Goal: Task Accomplishment & Management: Manage account settings

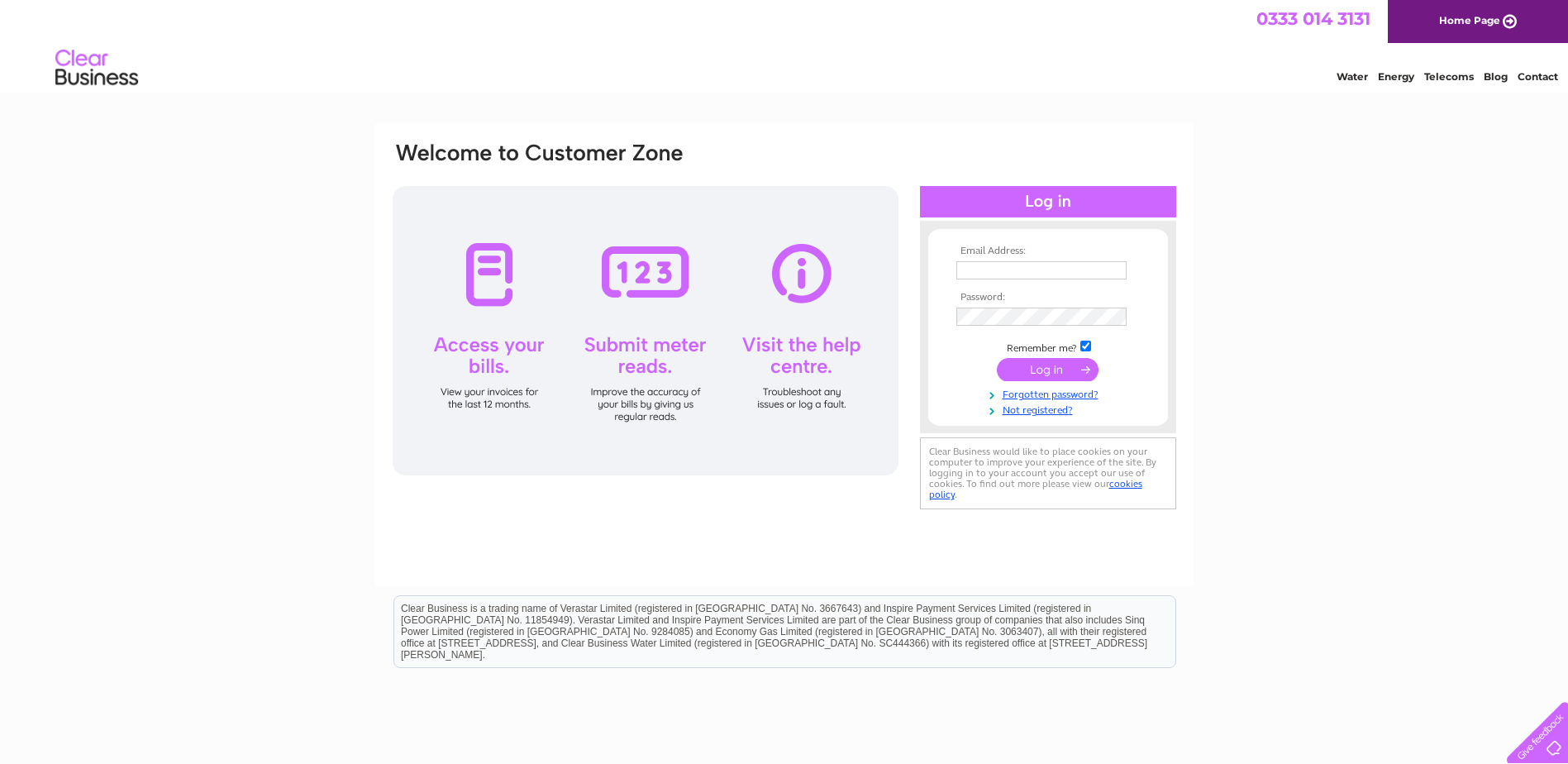
click at [994, 268] on input "text" at bounding box center [1041, 271] width 170 height 18
type input "[EMAIL_ADDRESS][DOMAIN_NAME]"
click at [1064, 378] on input "submit" at bounding box center [1048, 371] width 101 height 23
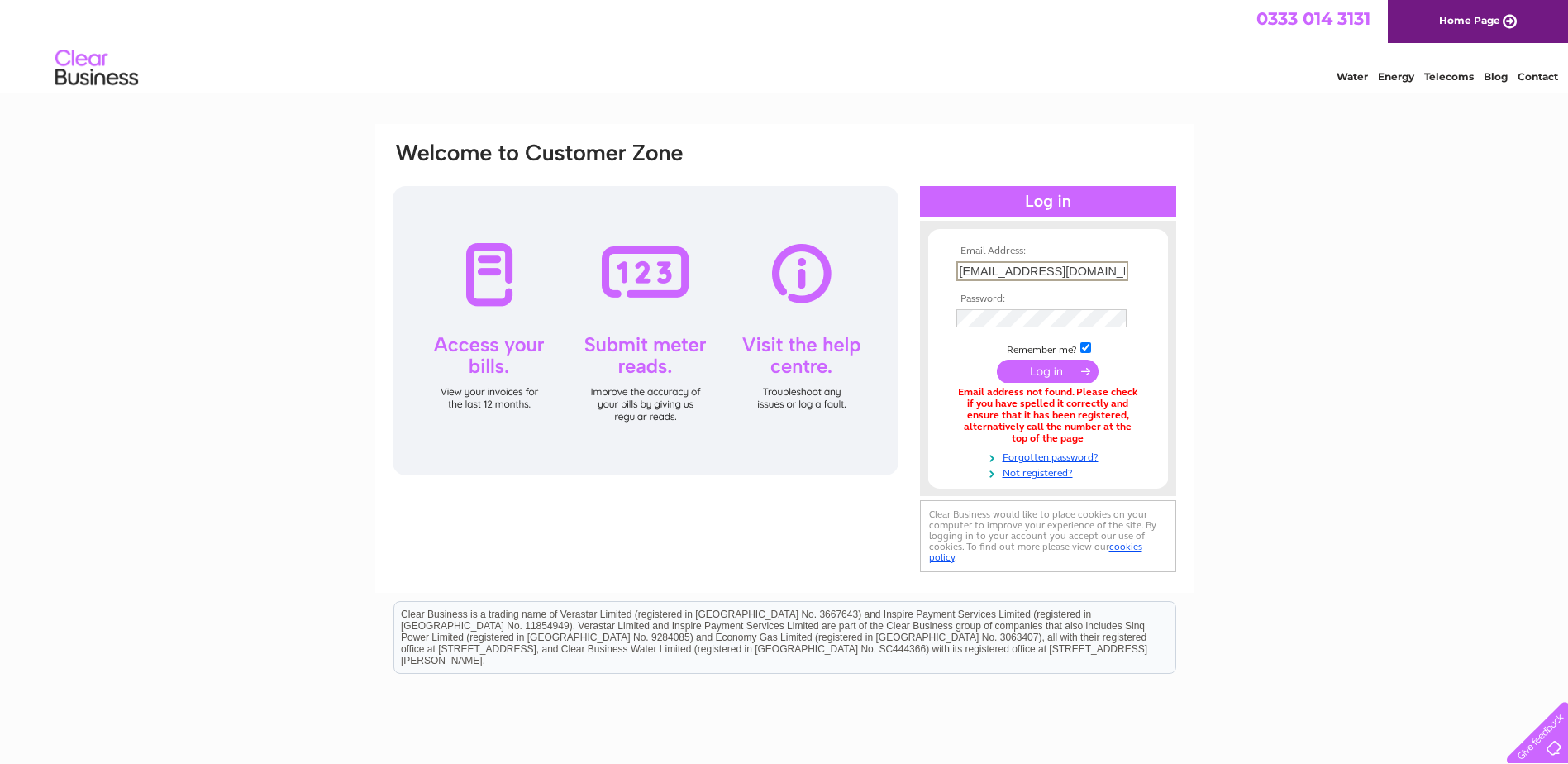
scroll to position [0, 21]
drag, startPoint x: 960, startPoint y: 272, endPoint x: 1324, endPoint y: 272, distance: 364.0
click at [1324, 272] on div "Email Address: Perthhealthcare2023@outlook.com Password:" at bounding box center [784, 500] width 1568 height 751
type input "pharm.summerhill4340@nhs.scot"
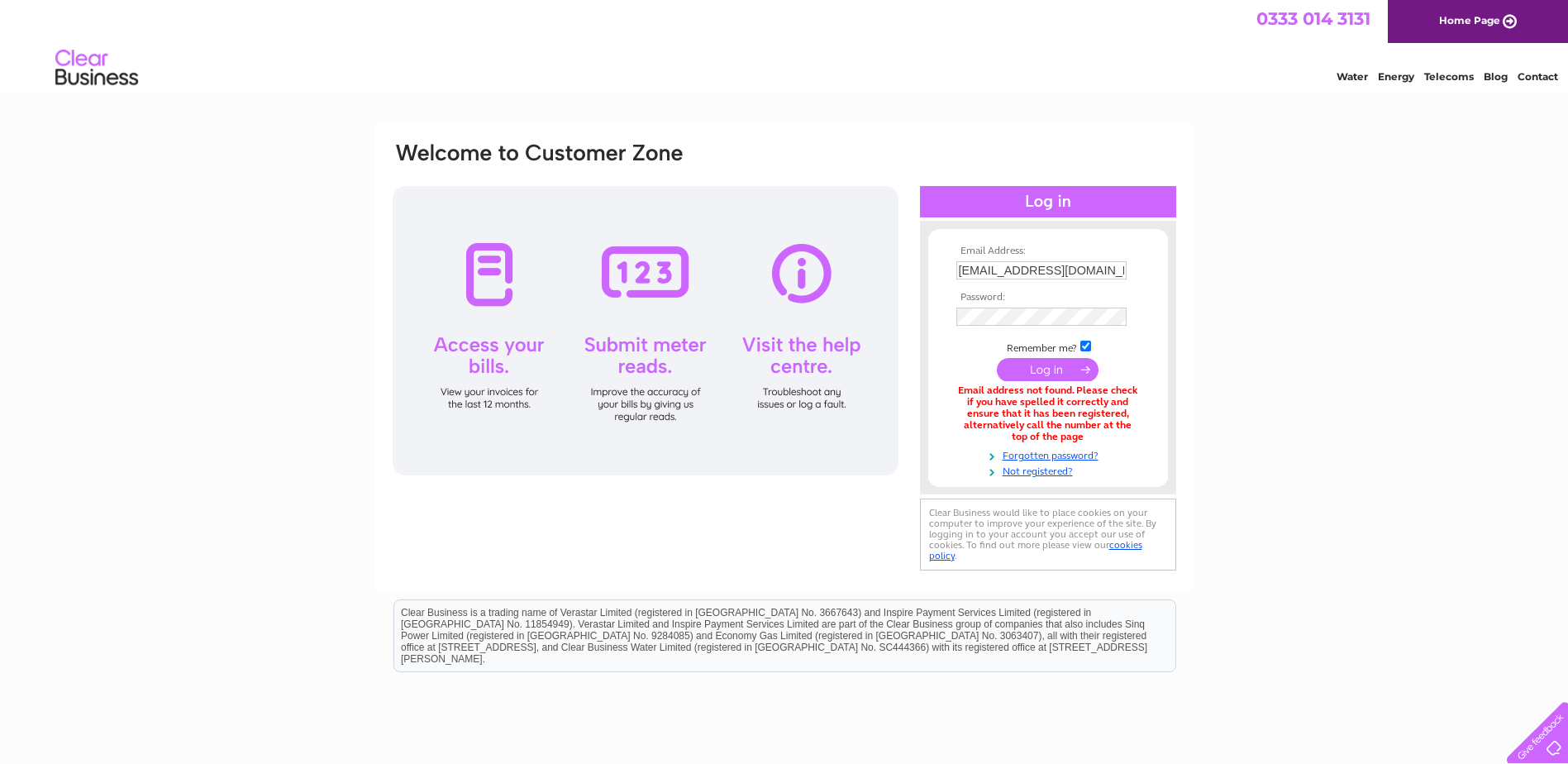
click at [1054, 383] on td at bounding box center [1048, 369] width 192 height 31
click at [1056, 367] on input "submit" at bounding box center [1048, 369] width 101 height 23
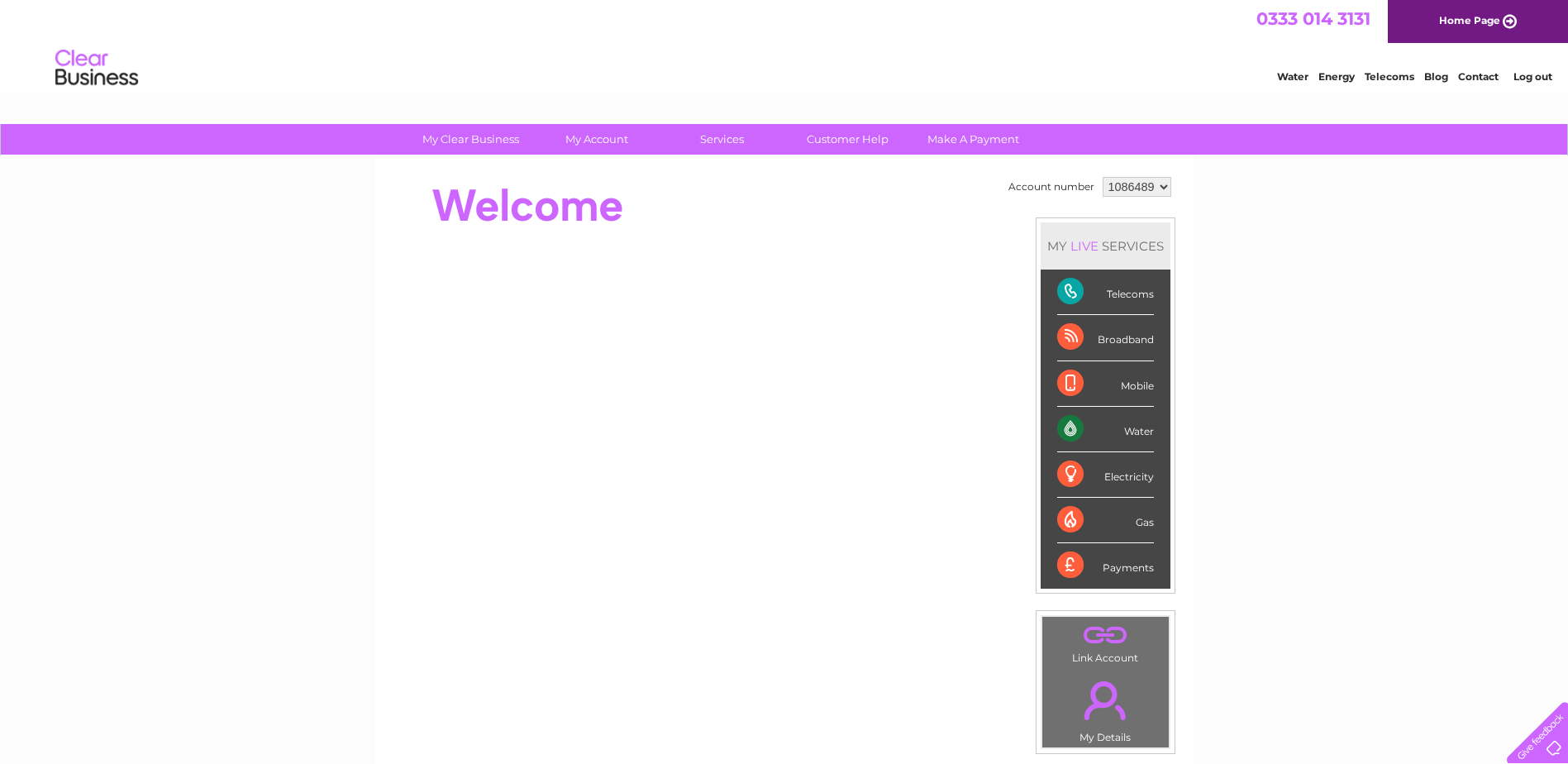
click at [1149, 187] on select "1086489" at bounding box center [1137, 187] width 69 height 20
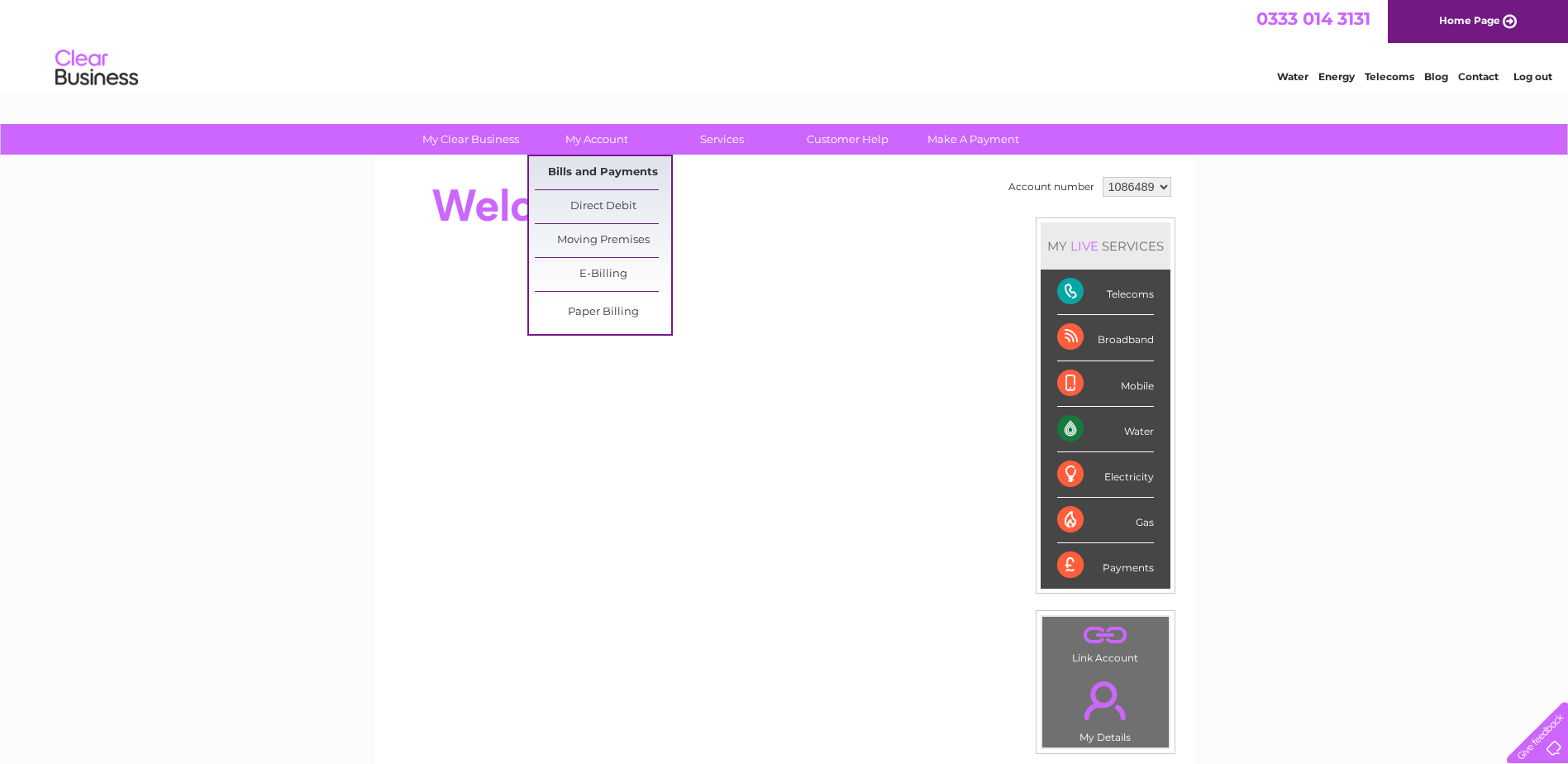
click at [628, 174] on link "Bills and Payments" at bounding box center [603, 173] width 136 height 33
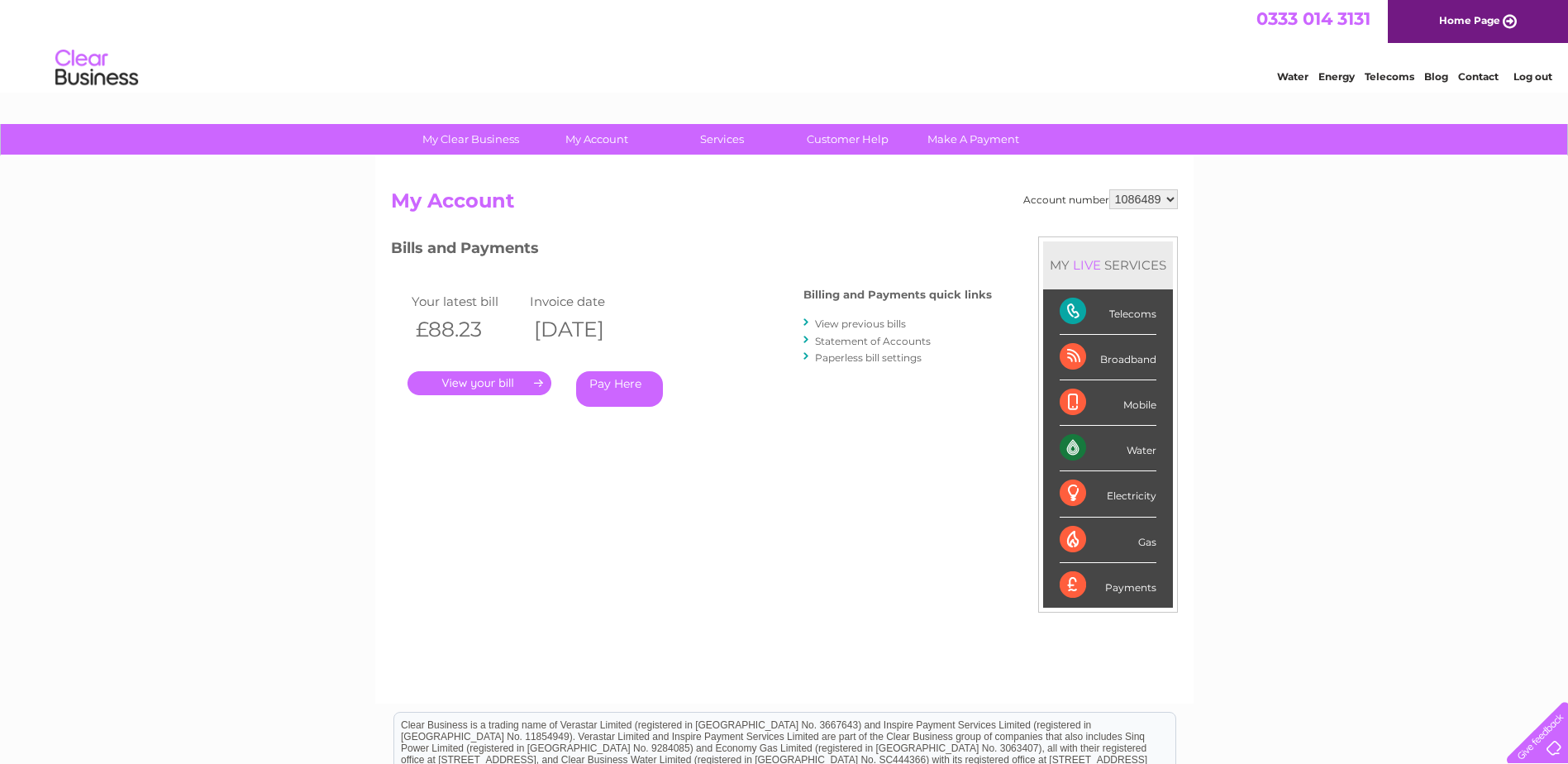
click at [496, 385] on link "." at bounding box center [480, 383] width 144 height 24
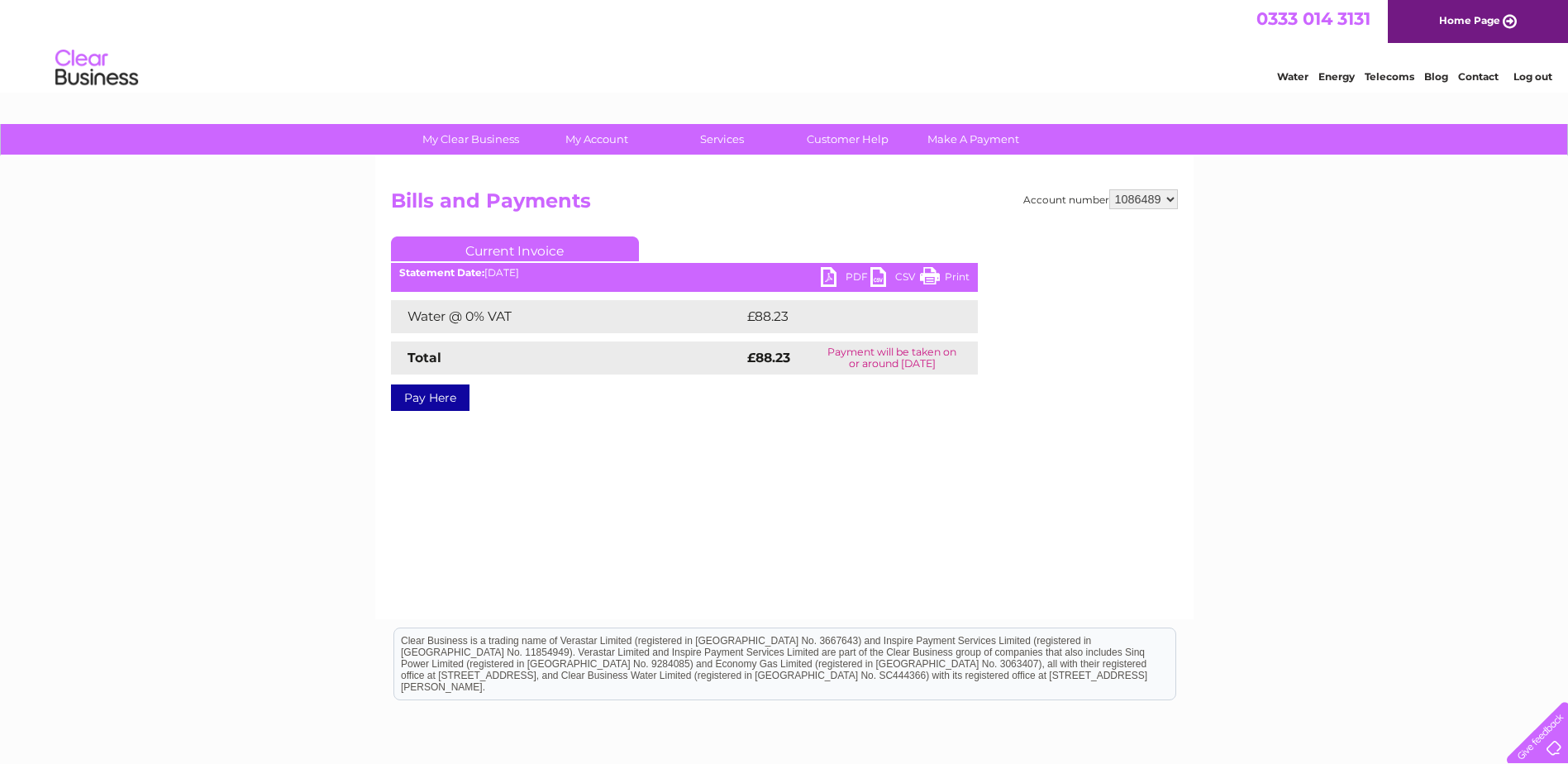
click at [852, 275] on link "PDF" at bounding box center [846, 279] width 50 height 24
